Goal: Transaction & Acquisition: Obtain resource

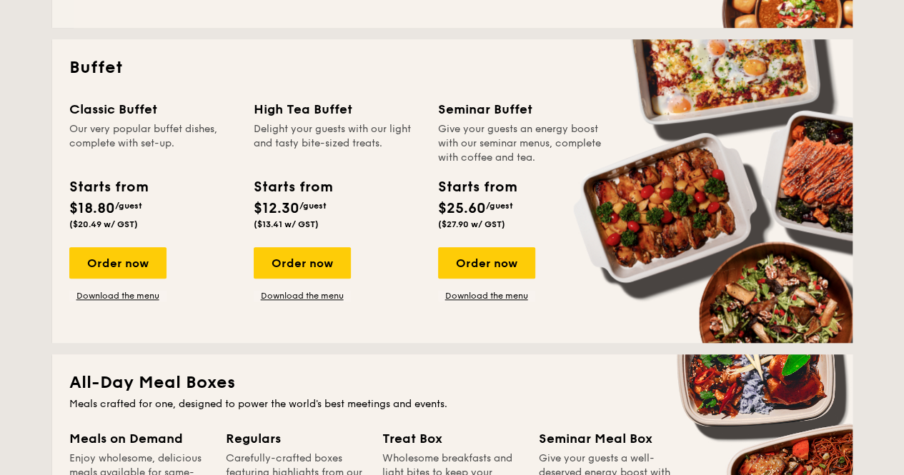
scroll to position [643, 0]
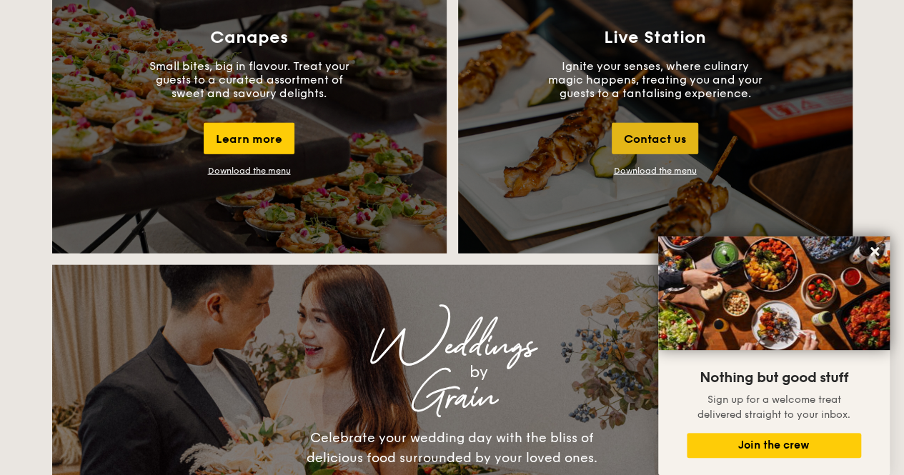
click at [621, 149] on div "Contact us" at bounding box center [655, 138] width 86 height 31
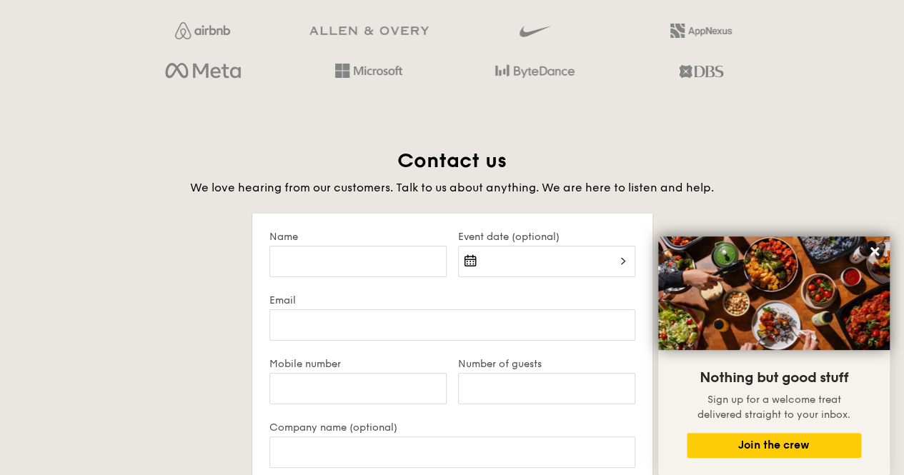
scroll to position [2768, 0]
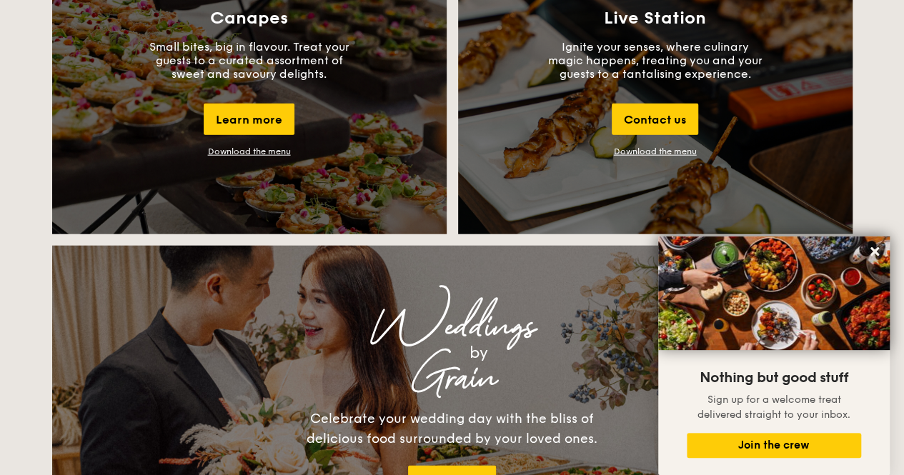
scroll to position [1715, 0]
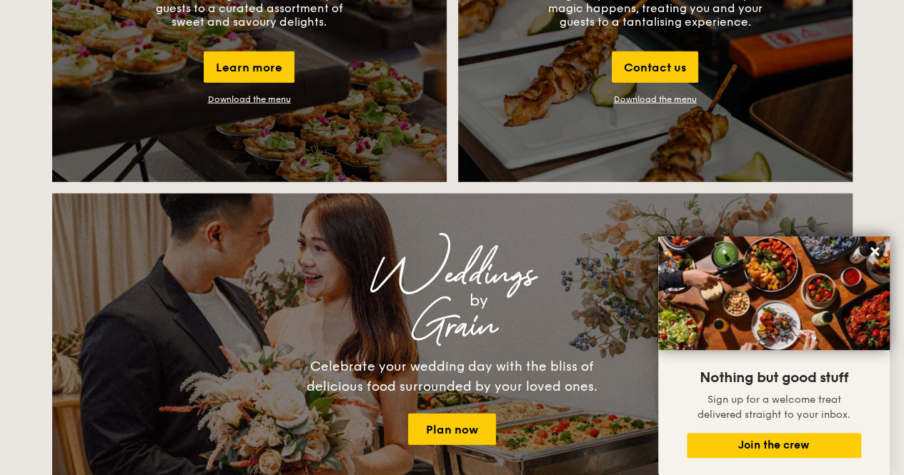
click at [659, 103] on link "Download the menu" at bounding box center [655, 99] width 83 height 10
